Goal: Task Accomplishment & Management: Use online tool/utility

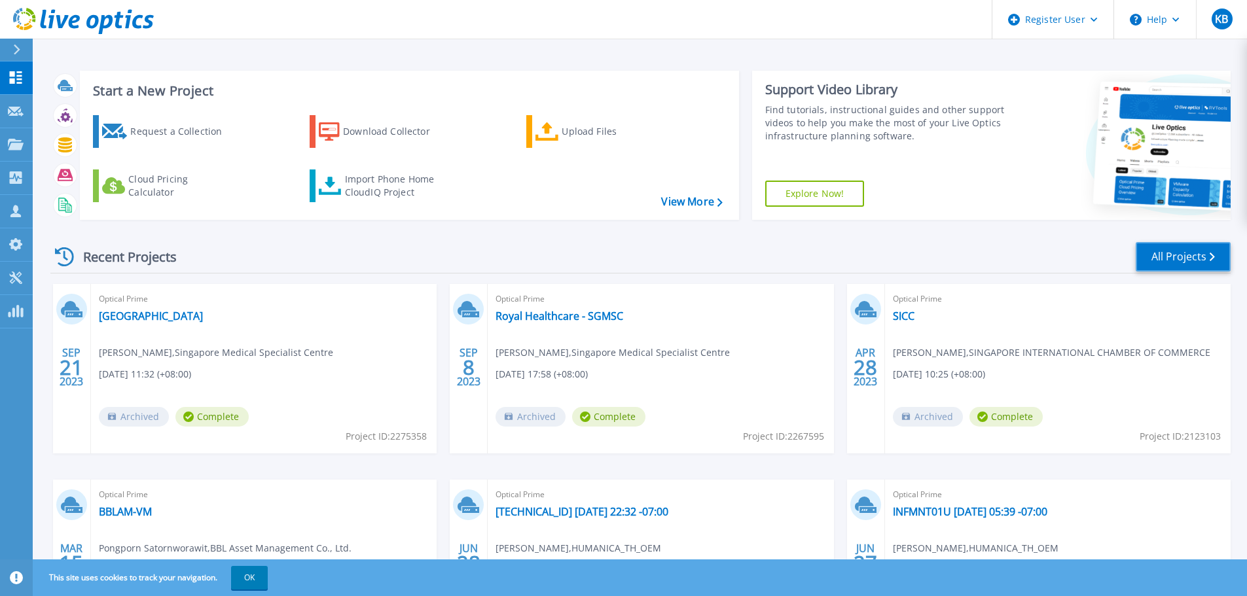
click at [1178, 256] on link "All Projects" at bounding box center [1183, 256] width 95 height 29
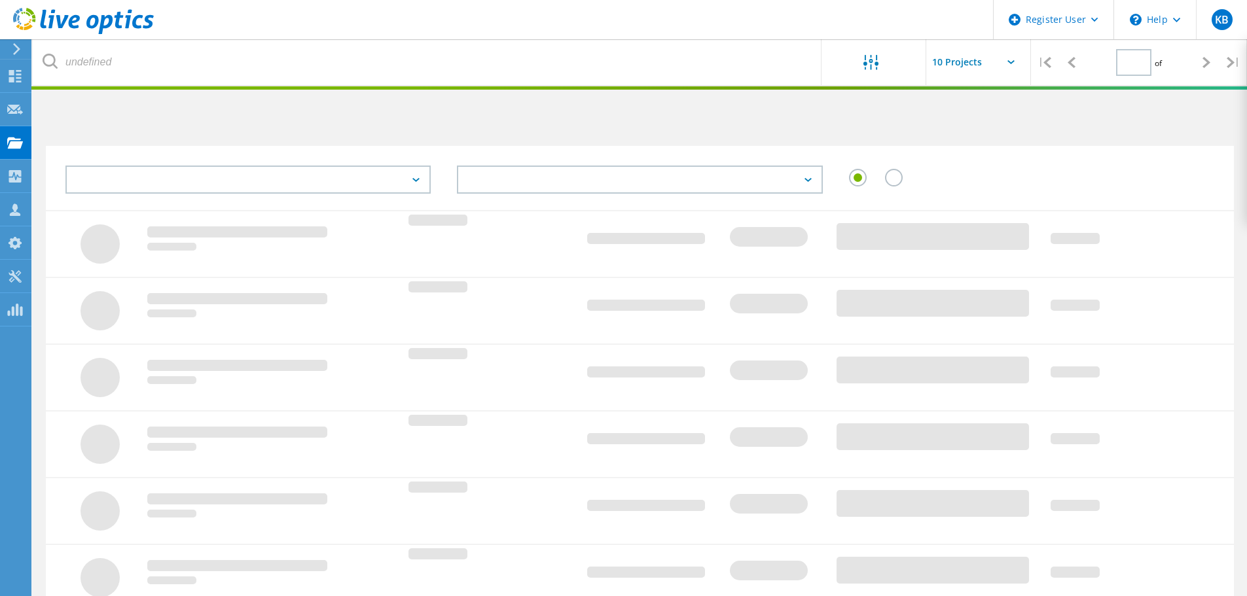
type input "1"
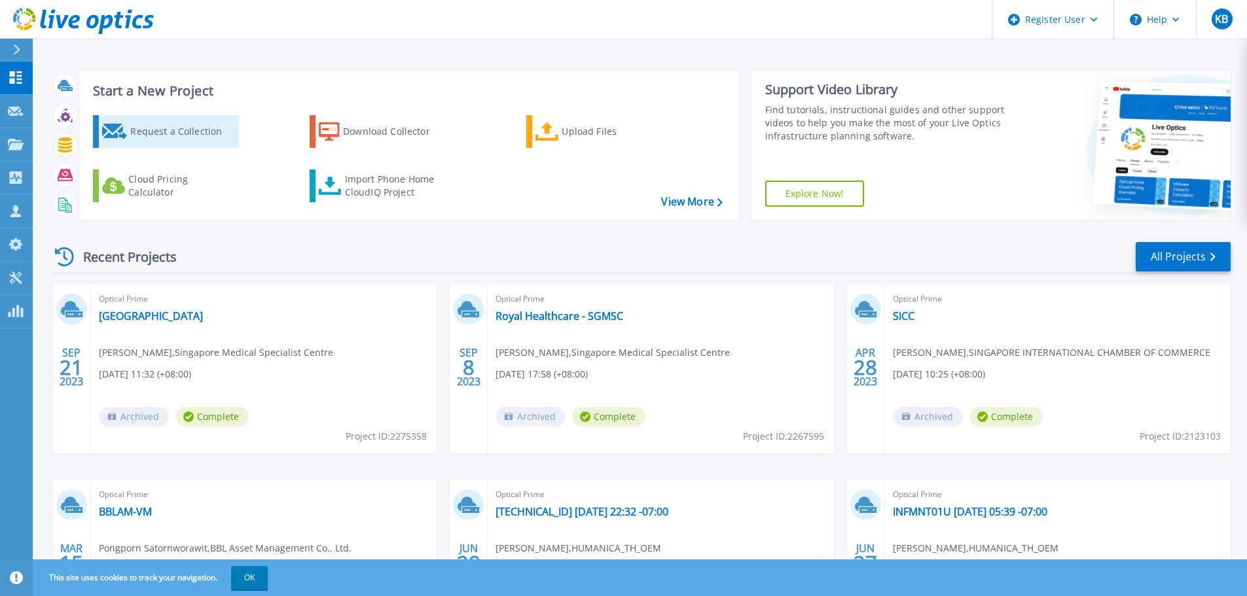
click at [183, 132] on div "Request a Collection" at bounding box center [182, 131] width 105 height 26
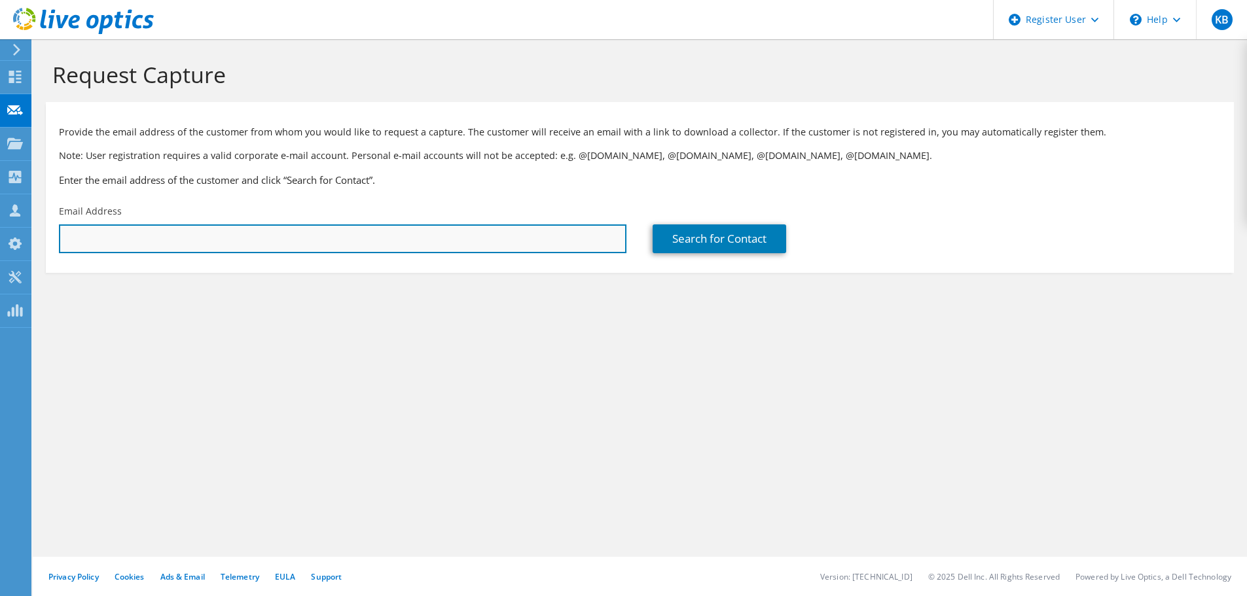
click at [482, 240] on input "text" at bounding box center [342, 239] width 567 height 29
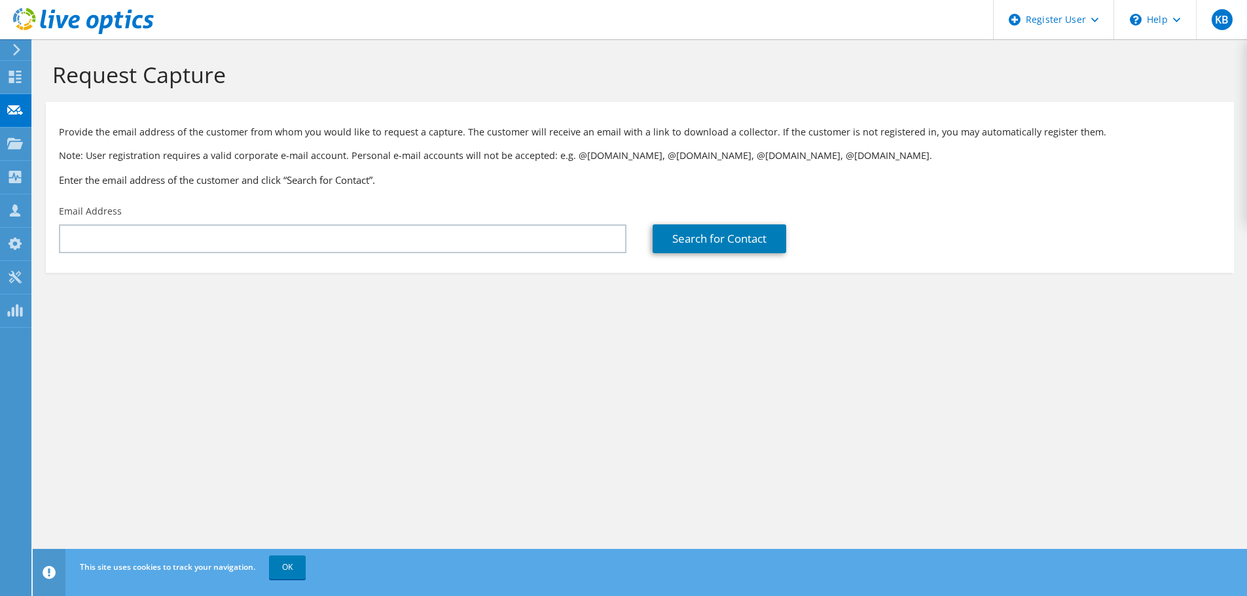
click at [473, 351] on div "Request Capture Provide the email address of the customer from whom you would l…" at bounding box center [640, 317] width 1214 height 557
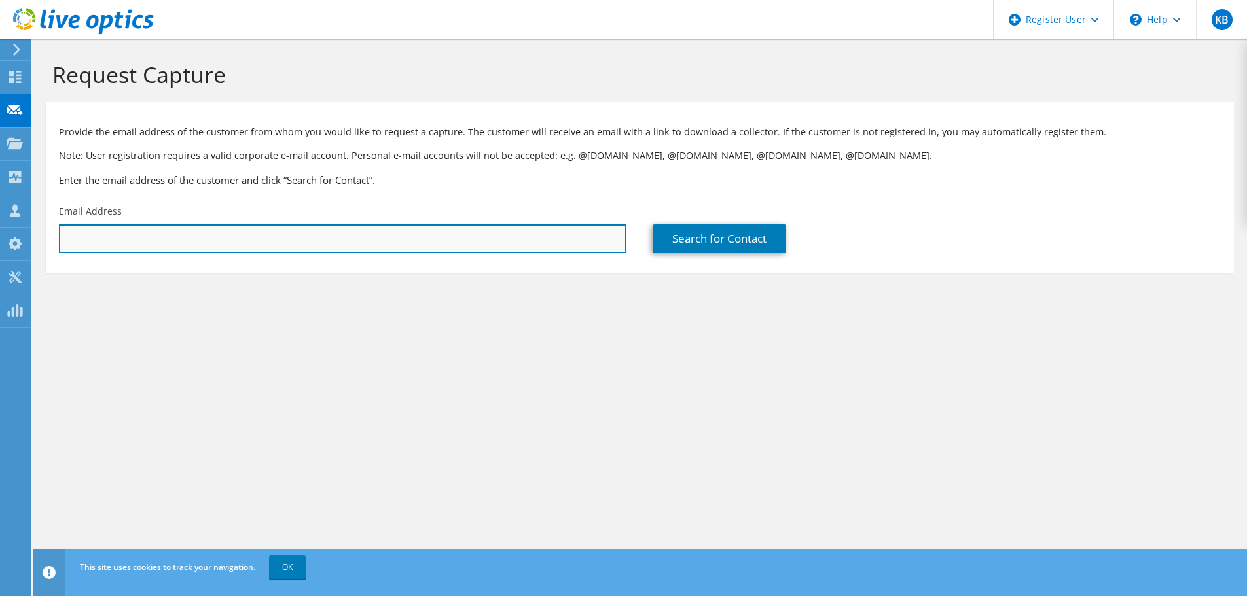
click at [268, 236] on input "text" at bounding box center [342, 239] width 567 height 29
type input "kann.buakerd@dell.com"
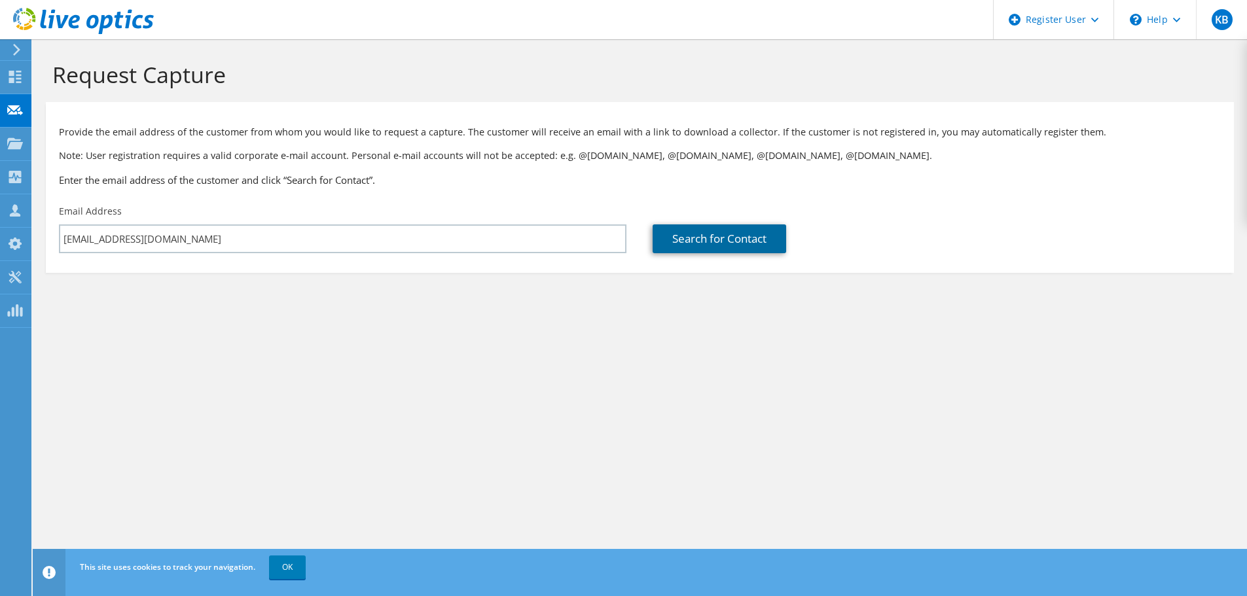
click at [738, 233] on link "Search for Contact" at bounding box center [720, 239] width 134 height 29
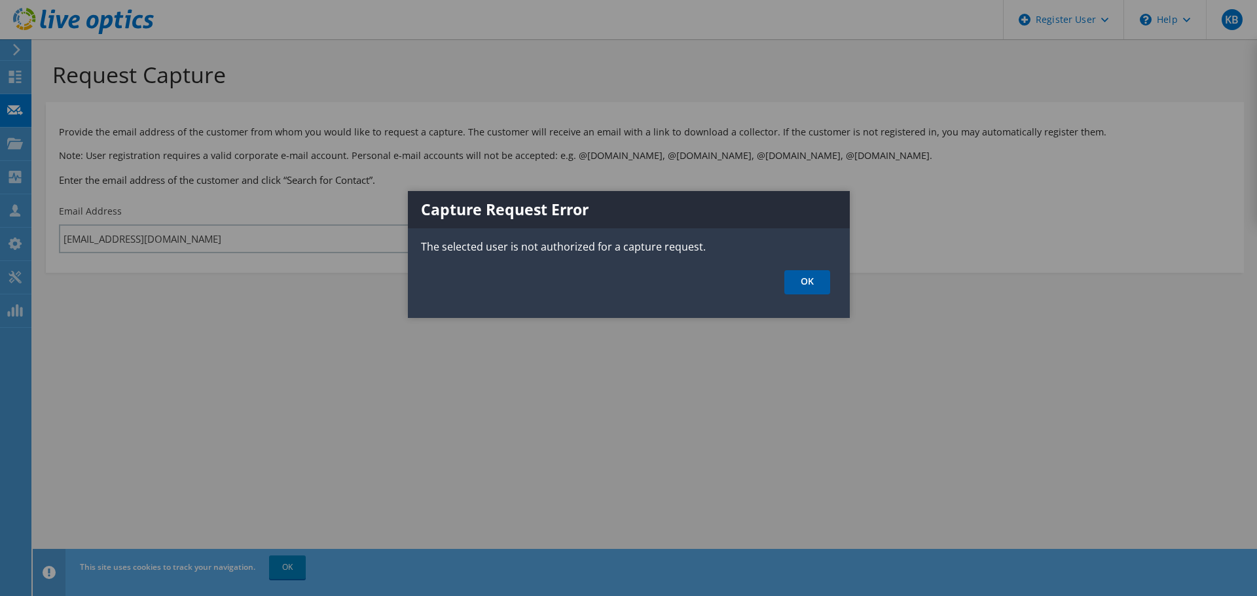
click at [800, 282] on link "OK" at bounding box center [807, 282] width 46 height 24
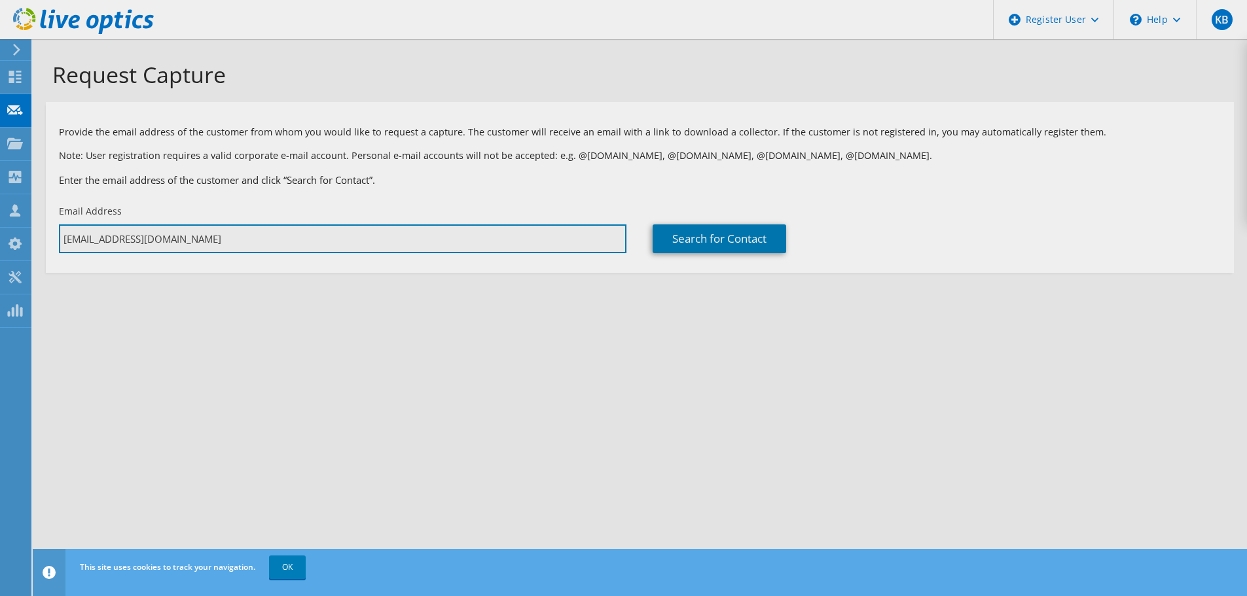
click at [345, 226] on input "kann.buakerd@dell.com" at bounding box center [342, 239] width 567 height 29
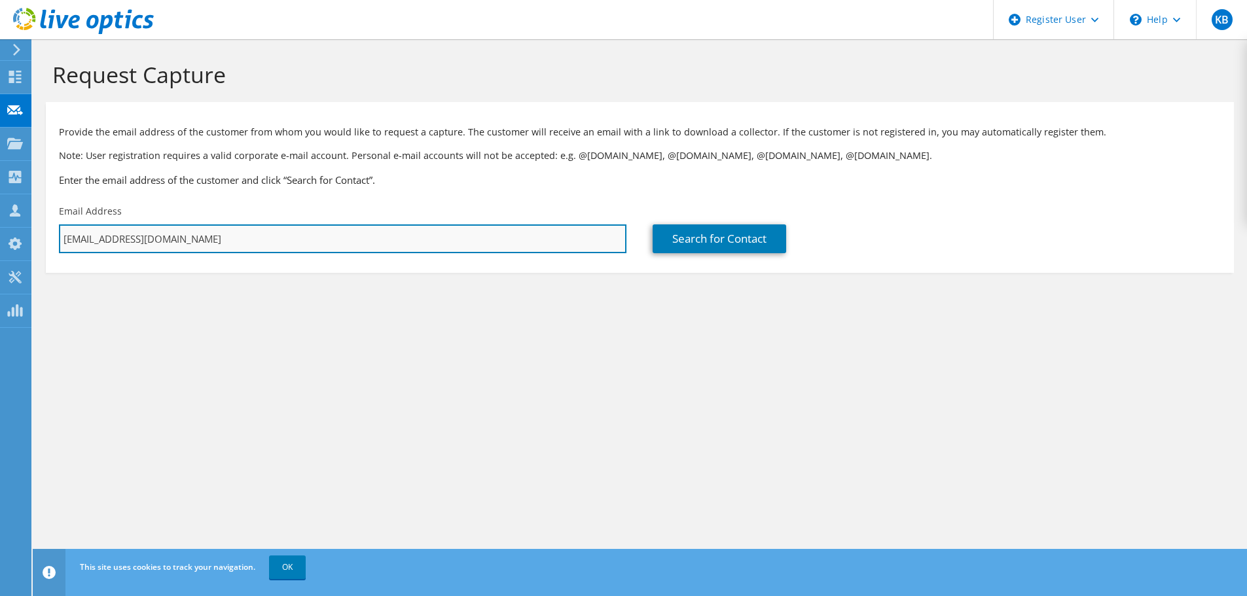
click at [345, 226] on input "kann.buakerd@dell.com" at bounding box center [342, 239] width 567 height 29
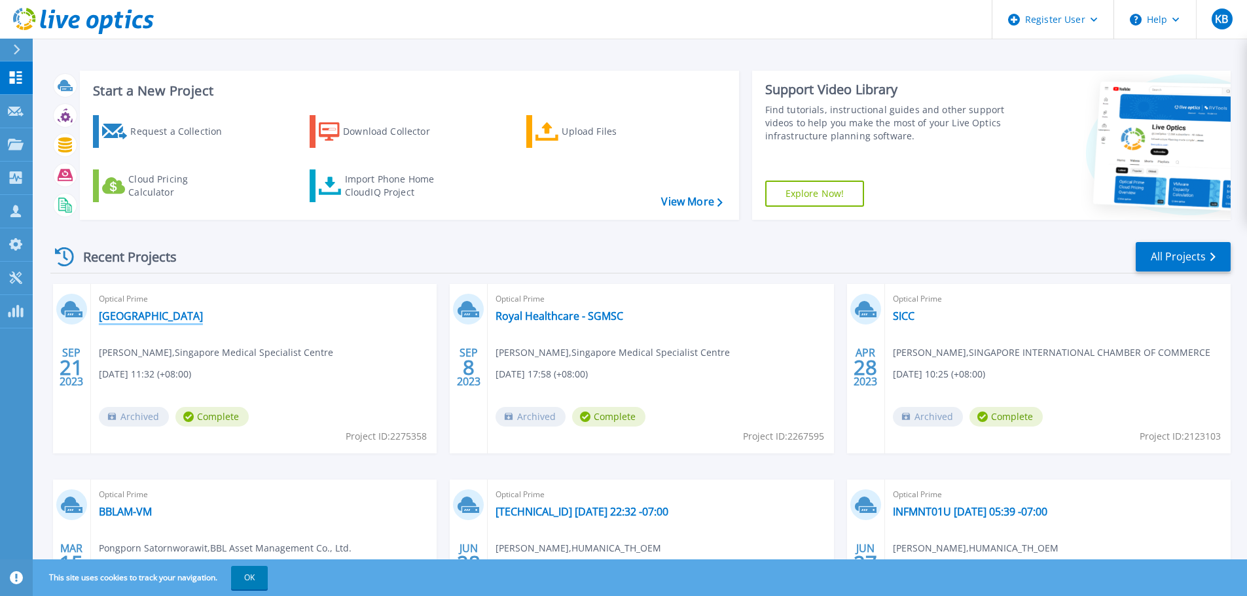
click at [187, 315] on link "[GEOGRAPHIC_DATA]" at bounding box center [151, 316] width 104 height 13
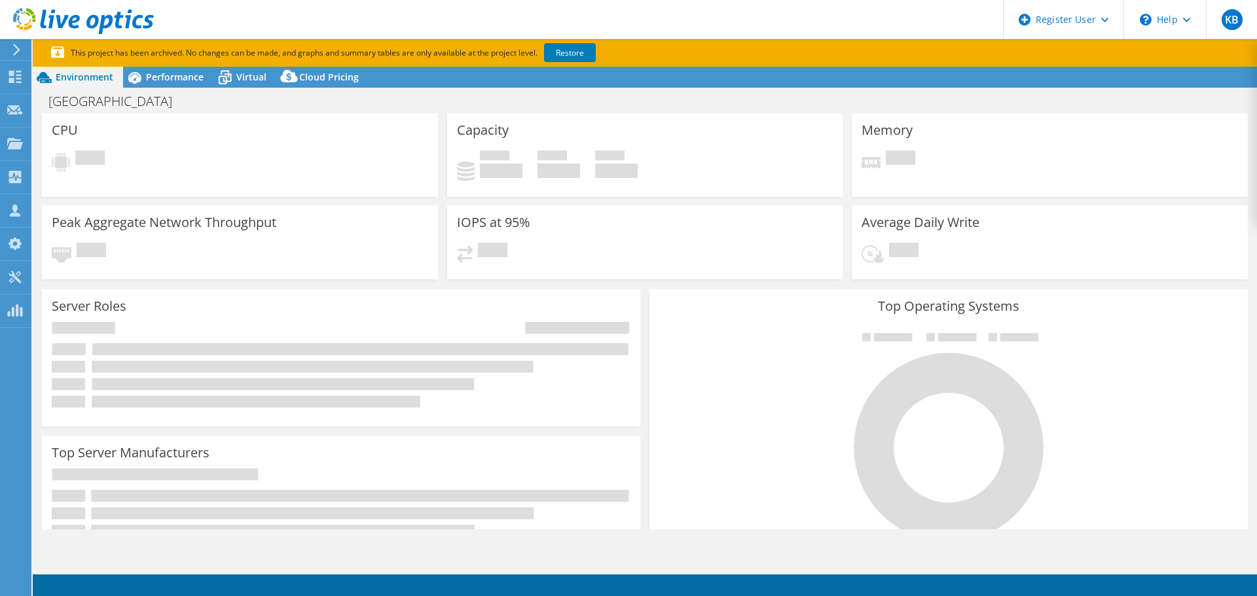
select select "USD"
select select "Singapore"
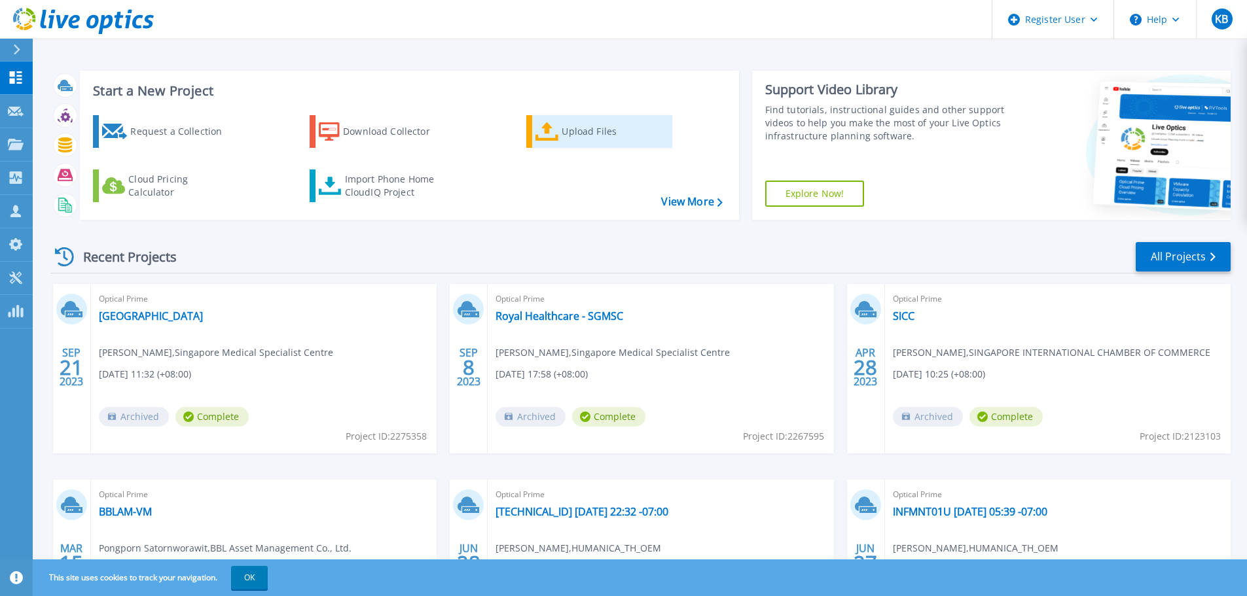
click at [580, 134] on div "Upload Files" at bounding box center [614, 131] width 105 height 26
click at [554, 134] on icon at bounding box center [547, 131] width 24 height 19
click at [548, 124] on icon at bounding box center [547, 131] width 24 height 19
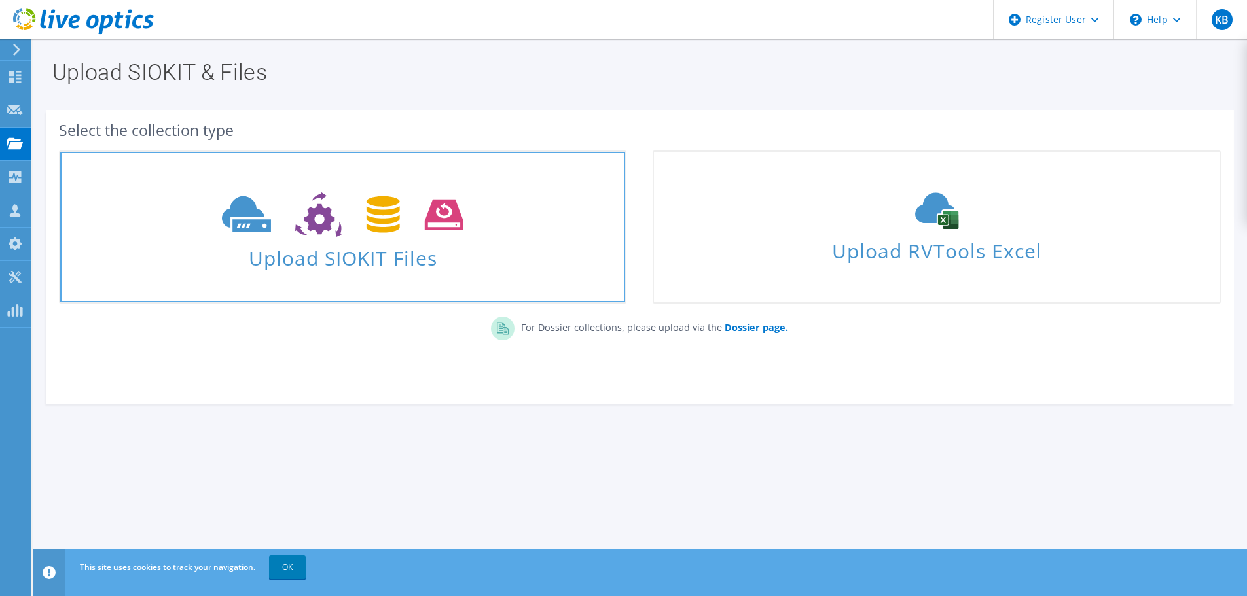
click at [278, 192] on icon at bounding box center [343, 214] width 242 height 45
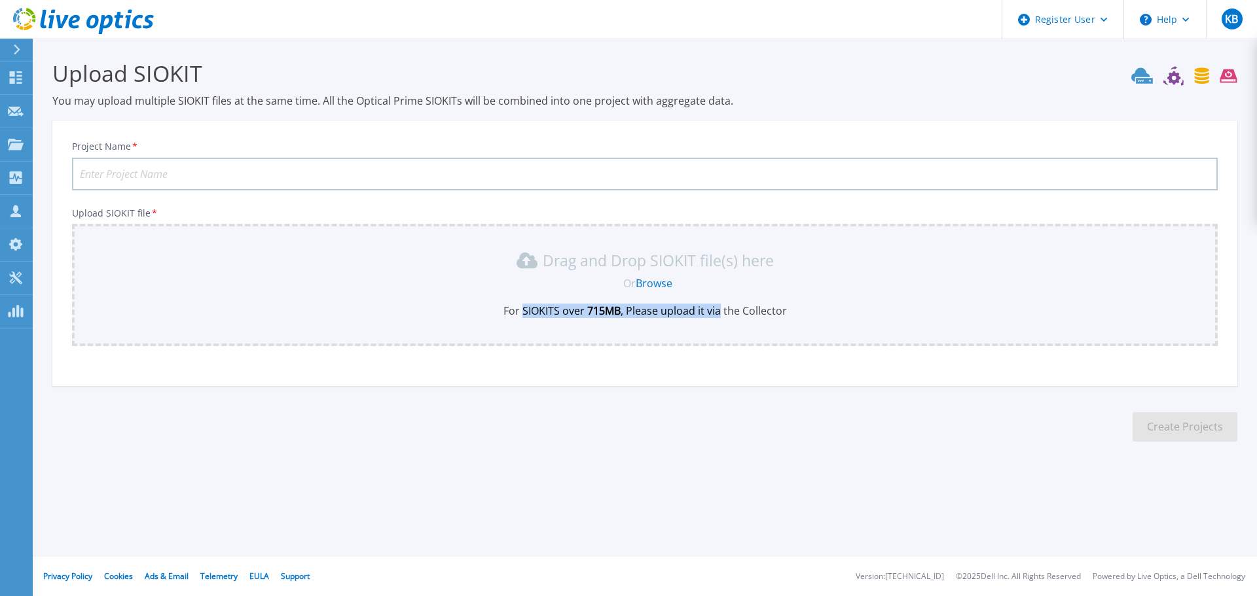
drag, startPoint x: 520, startPoint y: 310, endPoint x: 730, endPoint y: 304, distance: 209.5
click at [730, 304] on p "For SIOKITS over 715 MB , Please upload it via the Collector" at bounding box center [645, 311] width 1130 height 14
click at [740, 307] on p "For SIOKITS over 715 MB , Please upload it via the Collector" at bounding box center [645, 311] width 1130 height 14
click at [742, 307] on p "For SIOKITS over 715 MB , Please upload it via the Collector" at bounding box center [645, 311] width 1130 height 14
click at [277, 177] on input "Project Name *" at bounding box center [644, 174] width 1145 height 33
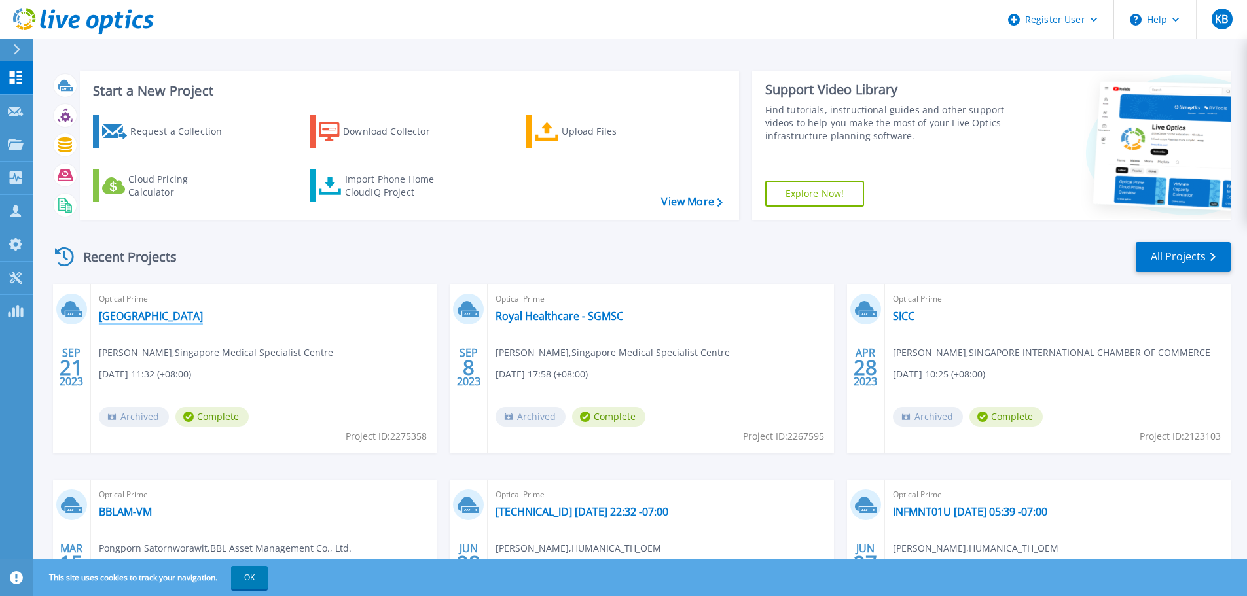
click at [171, 312] on link "[GEOGRAPHIC_DATA]" at bounding box center [151, 316] width 104 height 13
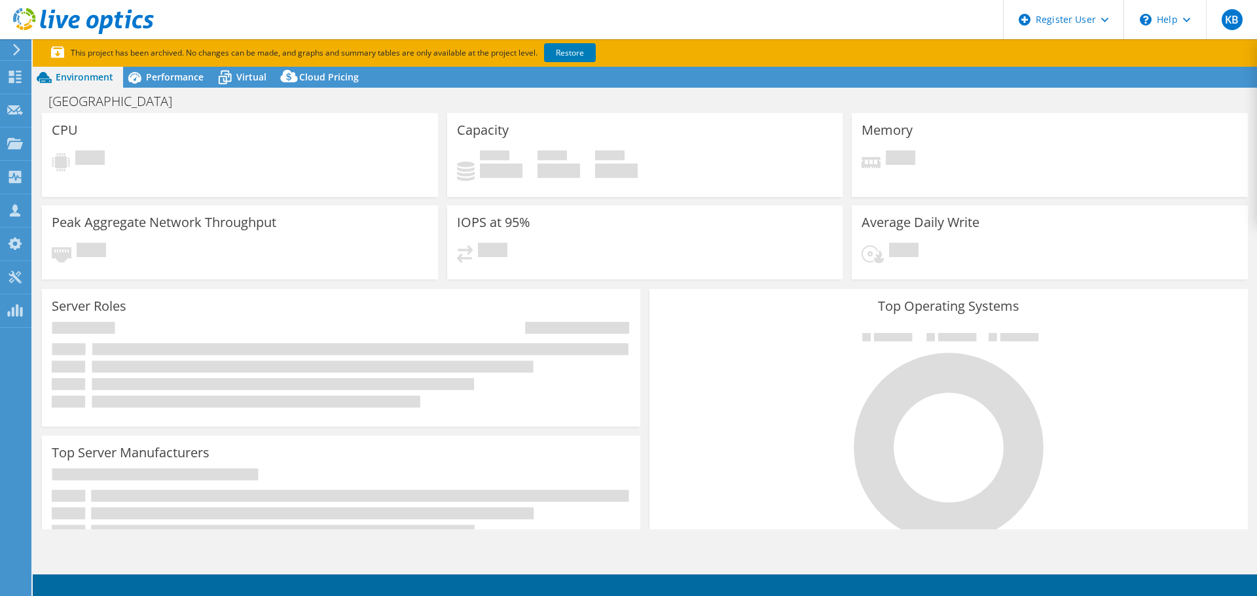
select select "[GEOGRAPHIC_DATA]"
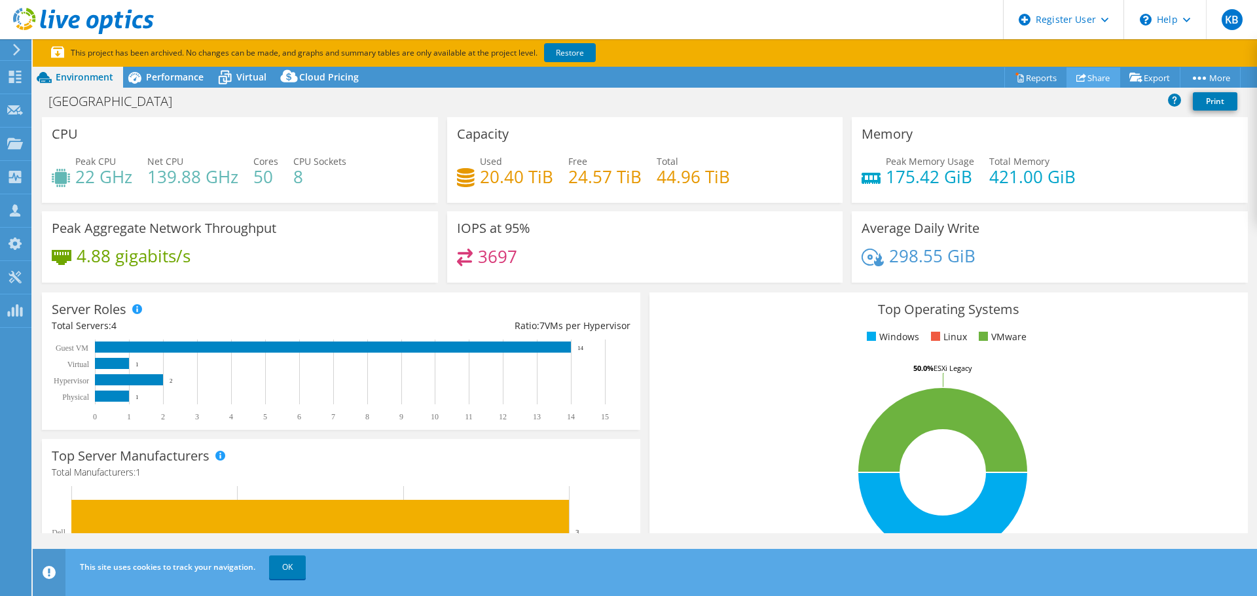
click at [1073, 71] on link "Share" at bounding box center [1093, 77] width 54 height 20
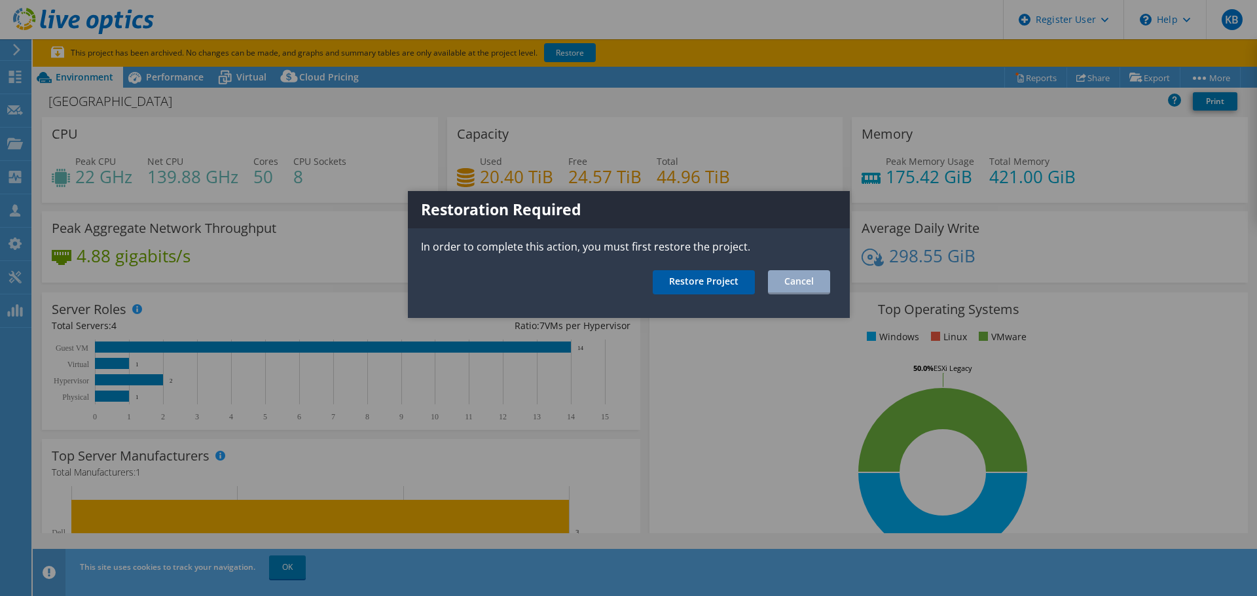
click at [700, 276] on link "Restore Project" at bounding box center [704, 282] width 102 height 24
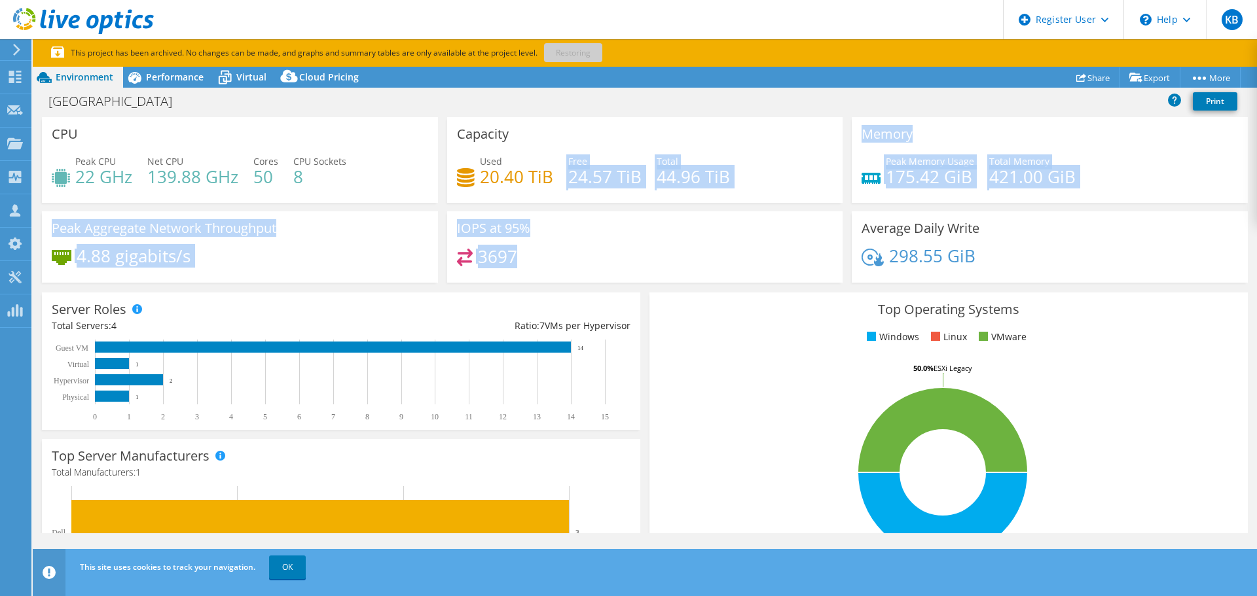
drag, startPoint x: 715, startPoint y: 281, endPoint x: 347, endPoint y: 157, distance: 388.9
click at [373, 161] on div "CPU Peak CPU 22 GHz Net CPU 139.88 GHz Cores 50 CPU Sockets 8 Capacity Used 20.…" at bounding box center [644, 204] width 1215 height 174
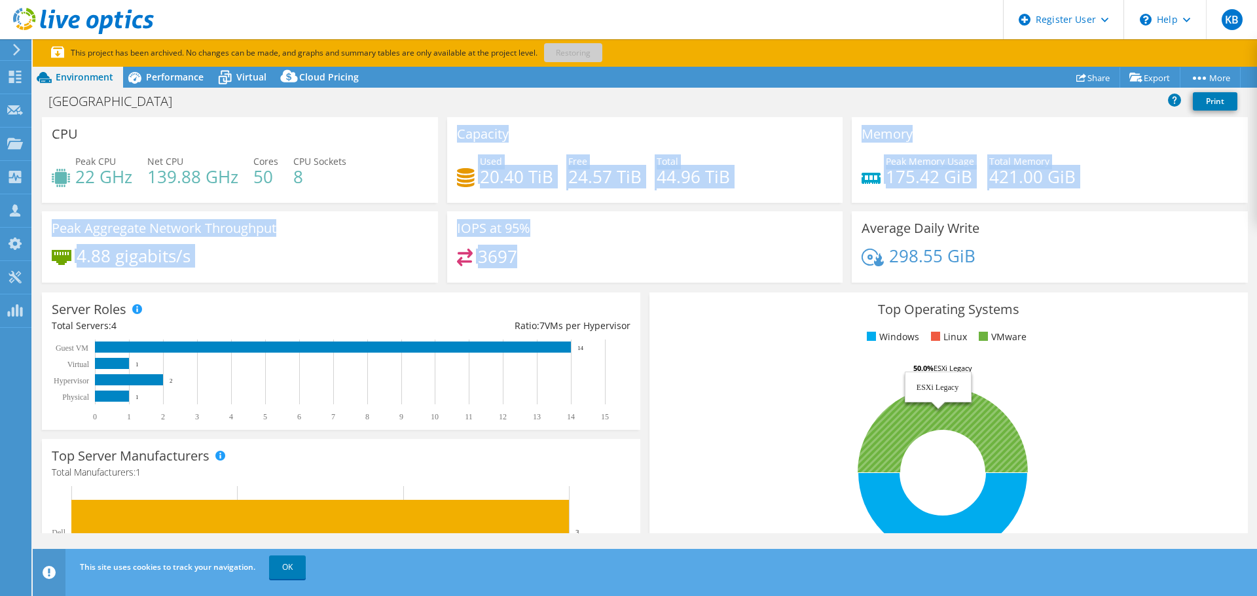
click at [786, 417] on rect at bounding box center [942, 472] width 567 height 229
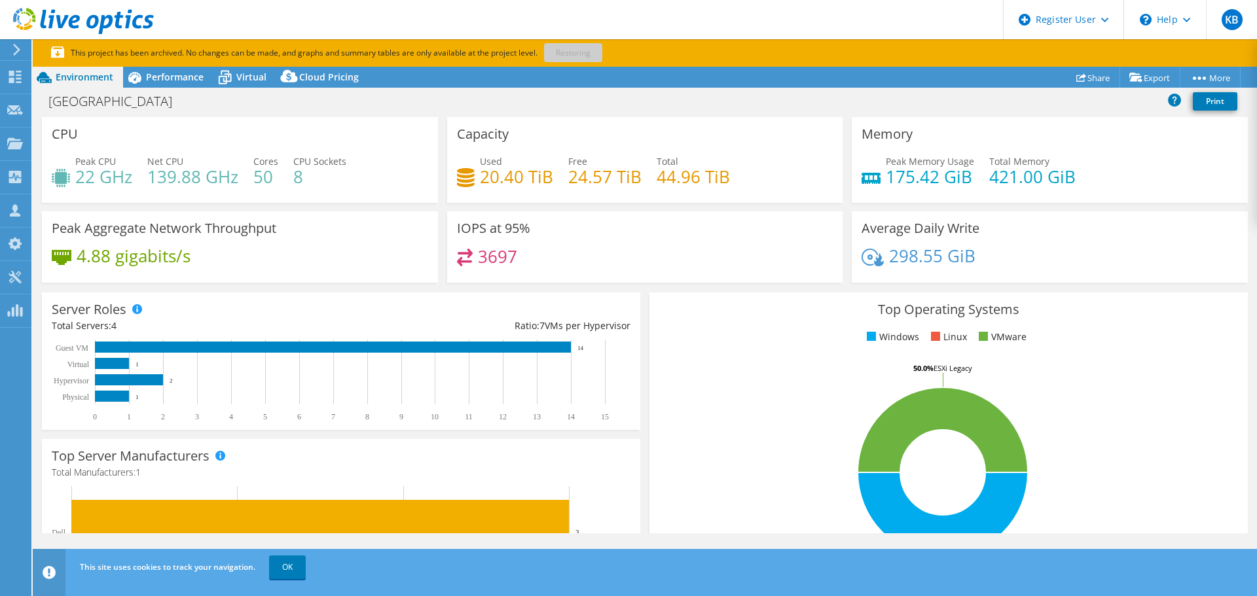
click at [714, 325] on div "Top Operating Systems Windows Linux VMware 50.0% Windows Server 2016 50.0% ESXi…" at bounding box center [948, 450] width 598 height 314
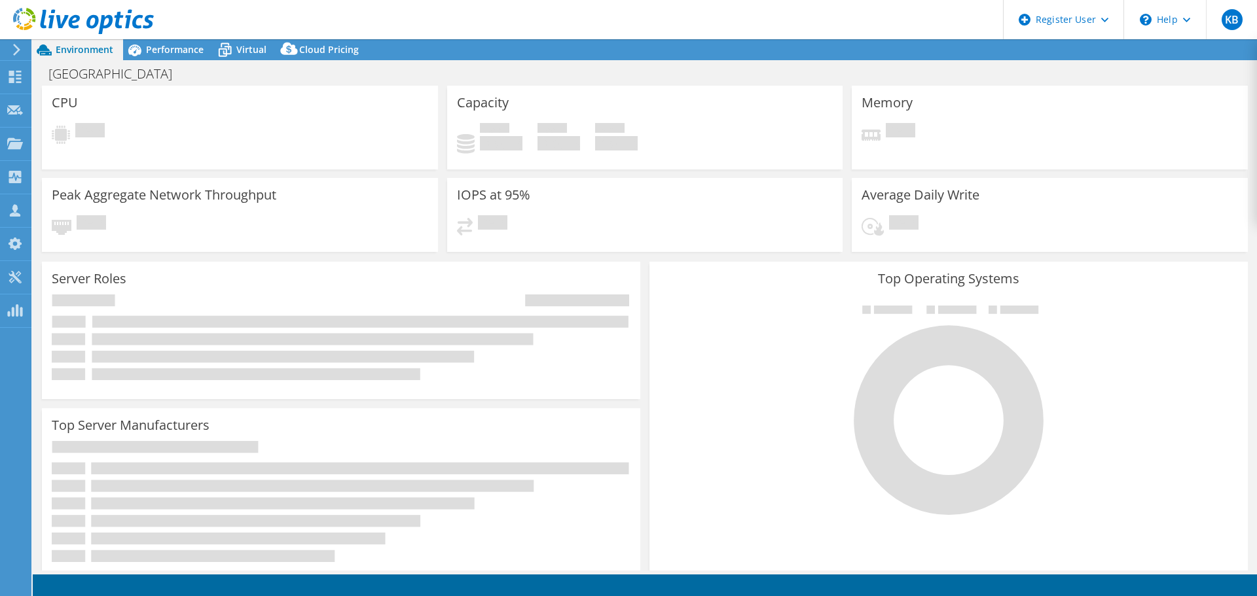
select select "[GEOGRAPHIC_DATA]"
select select "USD"
